Goal: Information Seeking & Learning: Learn about a topic

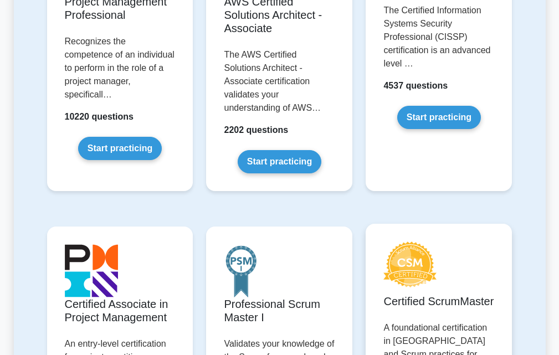
scroll to position [222, 0]
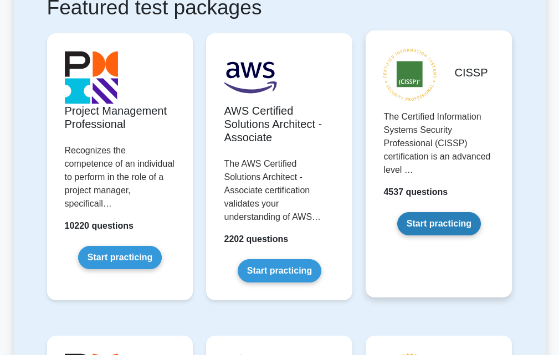
click at [430, 227] on link "Start practicing" at bounding box center [439, 223] width 84 height 23
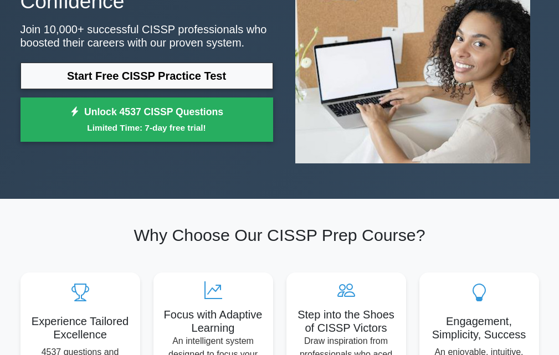
scroll to position [111, 0]
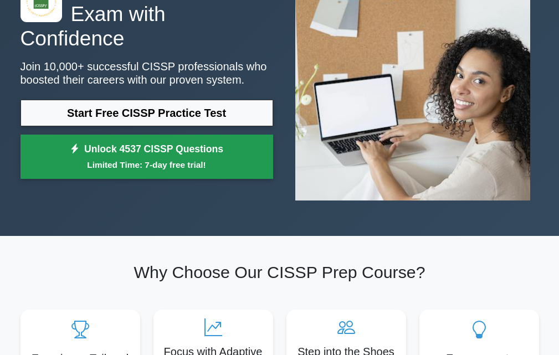
click at [107, 144] on link "Unlock 4537 CISSP Questions Limited Time: 7-day free trial!" at bounding box center [147, 157] width 253 height 44
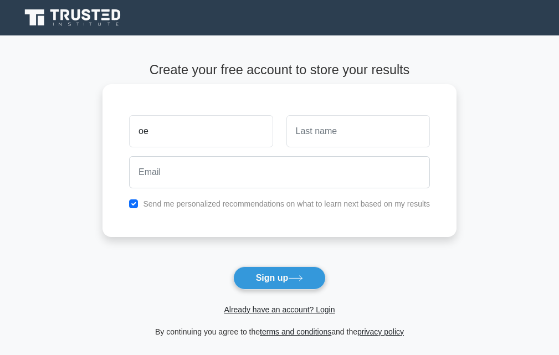
type input "o"
type input "OERSTED"
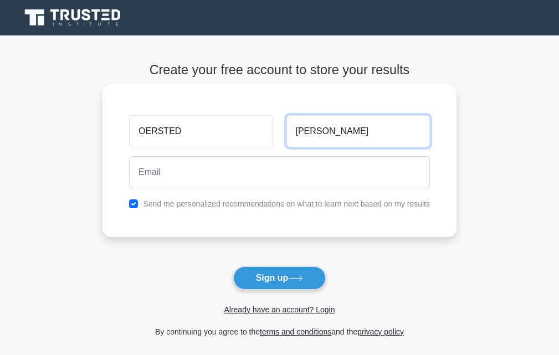
type input "EDWARD"
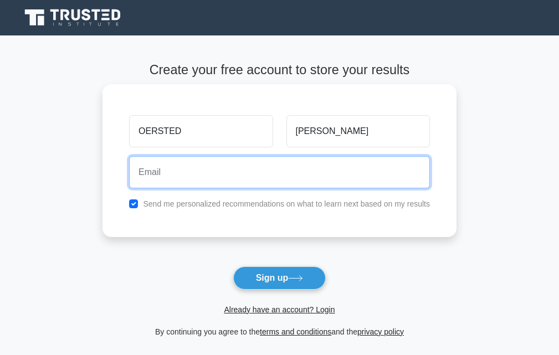
click at [182, 181] on input "email" at bounding box center [279, 172] width 301 height 32
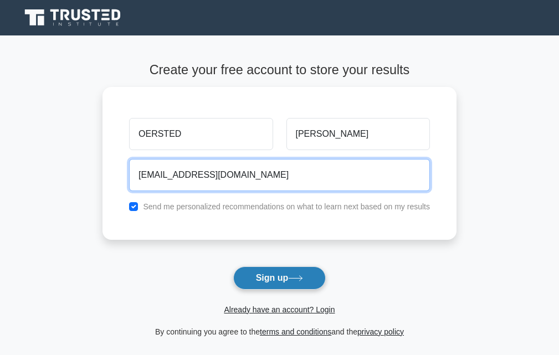
type input "eddospecial39@gmail.com"
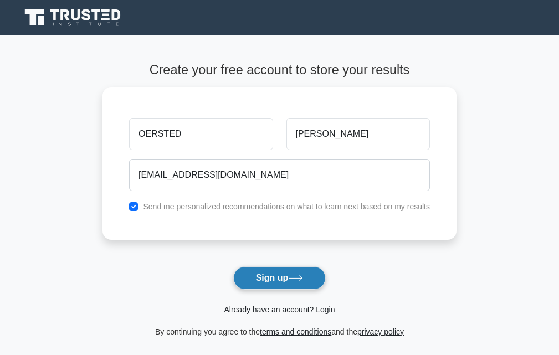
click at [282, 277] on button "Sign up" at bounding box center [279, 278] width 93 height 23
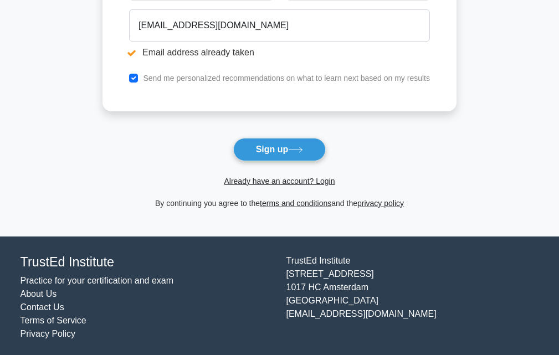
scroll to position [195, 0]
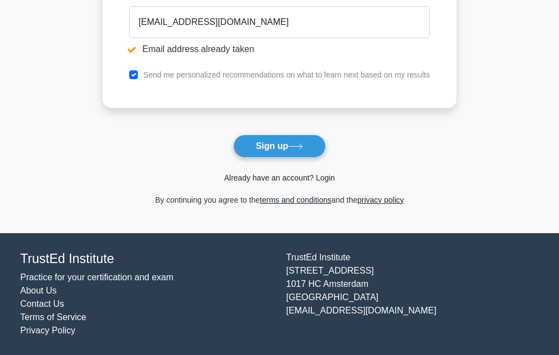
click at [271, 179] on link "Already have an account? Login" at bounding box center [279, 178] width 111 height 9
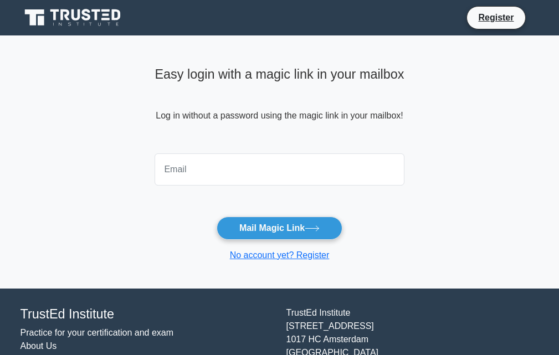
click at [206, 171] on input "email" at bounding box center [279, 170] width 249 height 32
type input "[EMAIL_ADDRESS][DOMAIN_NAME]"
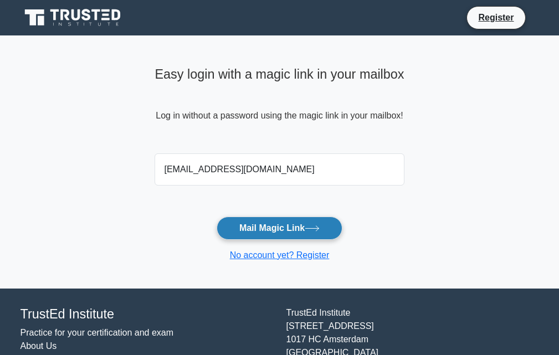
click at [268, 232] on button "Mail Magic Link" at bounding box center [280, 228] width 126 height 23
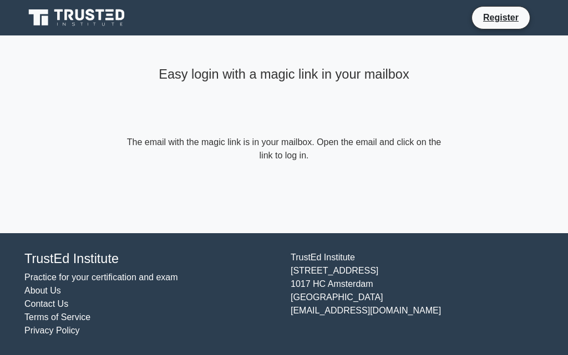
click at [56, 16] on icon at bounding box center [77, 17] width 106 height 21
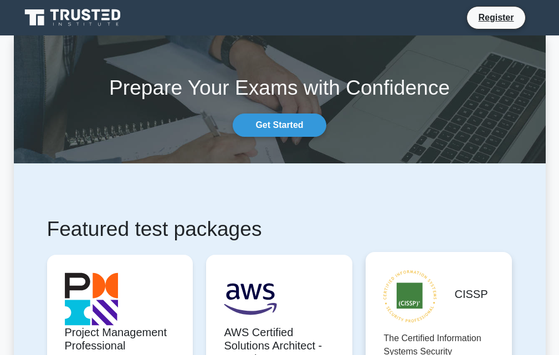
scroll to position [55, 0]
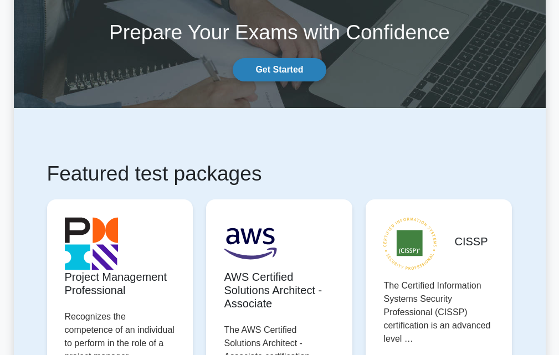
click at [289, 77] on link "Get Started" at bounding box center [279, 69] width 93 height 23
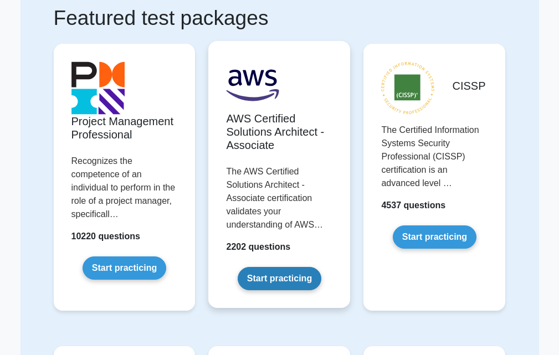
scroll to position [222, 0]
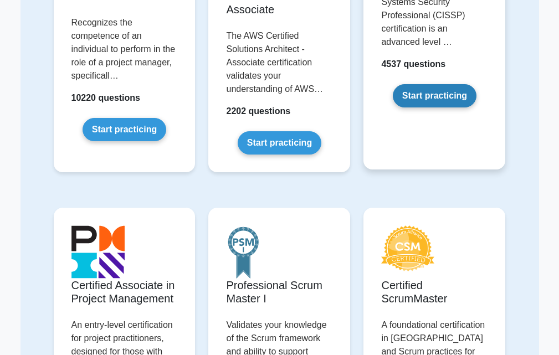
click at [409, 100] on link "Start practicing" at bounding box center [435, 95] width 84 height 23
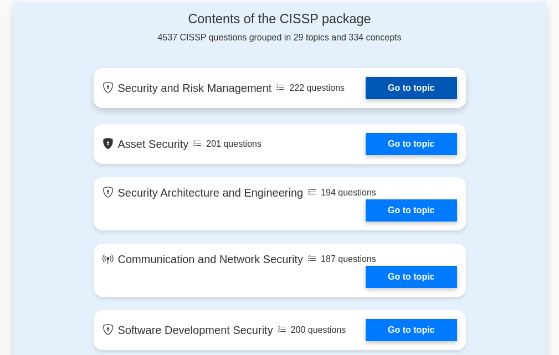
scroll to position [610, 0]
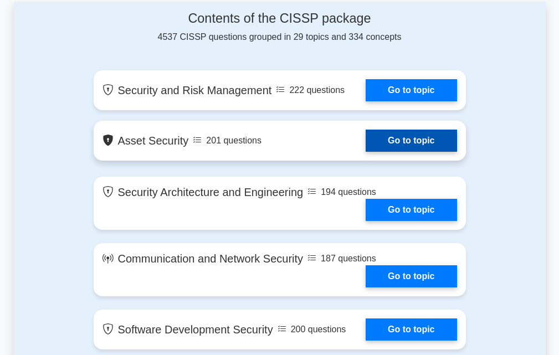
click at [412, 138] on link "Go to topic" at bounding box center [411, 141] width 91 height 22
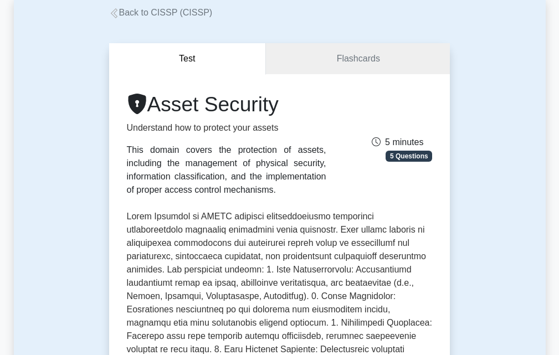
scroll to position [166, 0]
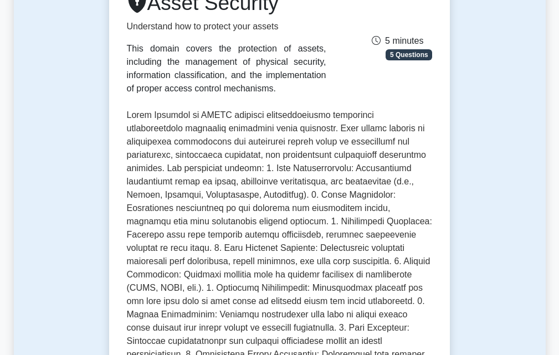
drag, startPoint x: 129, startPoint y: 47, endPoint x: 331, endPoint y: 98, distance: 208.7
click at [331, 98] on div "Asset Security Understand how to protect your assets This domain covers the pro…" at bounding box center [280, 274] width 306 height 566
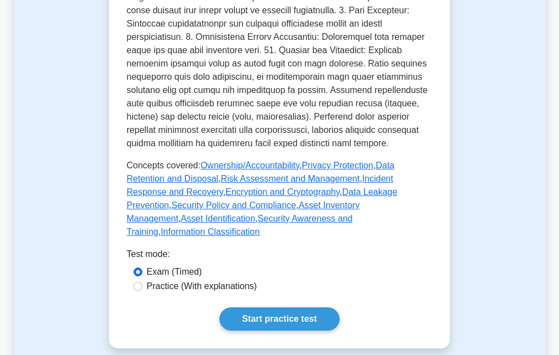
scroll to position [554, 0]
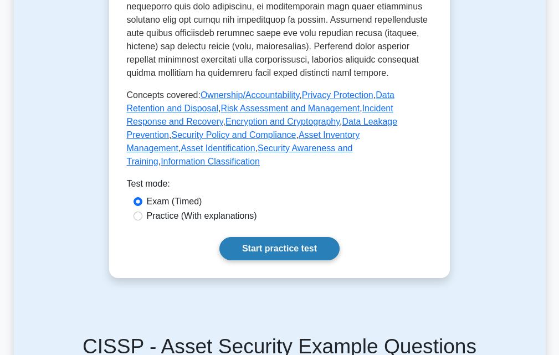
click at [276, 237] on link "Start practice test" at bounding box center [280, 248] width 120 height 23
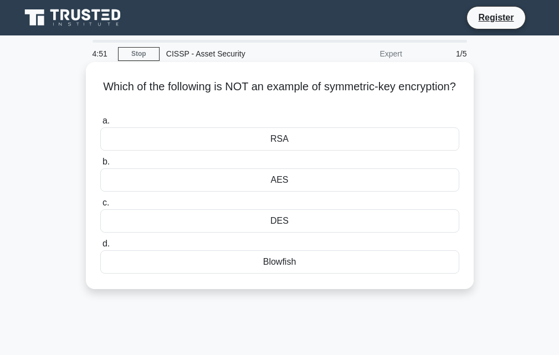
drag, startPoint x: 131, startPoint y: 86, endPoint x: 309, endPoint y: 101, distance: 178.1
click at [309, 101] on h5 "Which of the following is NOT an example of symmetric-key encryption? .spinner_…" at bounding box center [279, 94] width 361 height 28
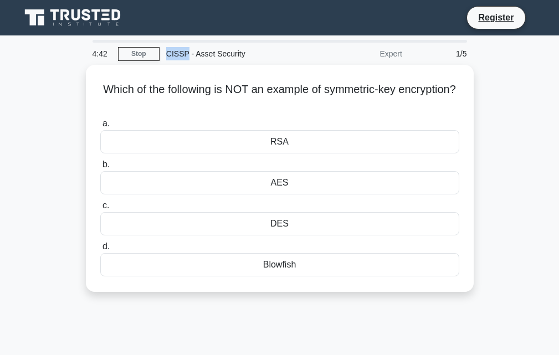
drag, startPoint x: 166, startPoint y: 54, endPoint x: 186, endPoint y: 50, distance: 19.8
click at [186, 50] on div "CISSP - Asset Security" at bounding box center [236, 54] width 152 height 22
copy div "CISSP"
